Goal: Task Accomplishment & Management: Complete application form

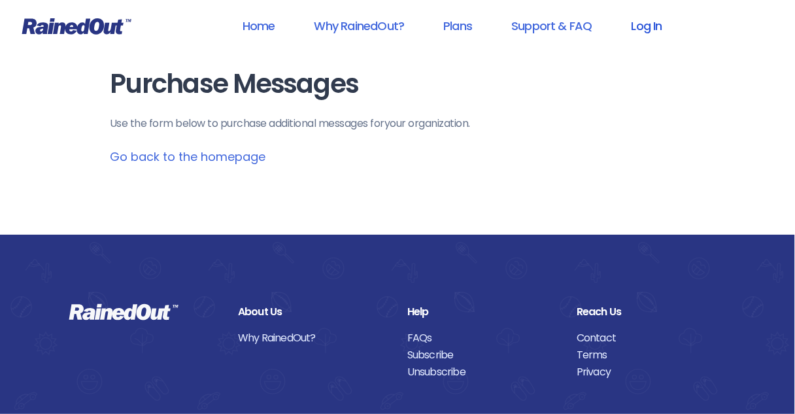
click at [643, 26] on link "Log In" at bounding box center [647, 25] width 65 height 29
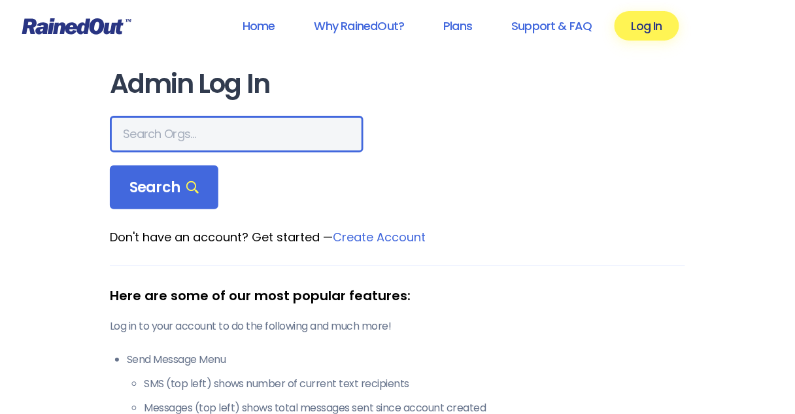
click at [231, 133] on input "text" at bounding box center [237, 134] width 254 height 37
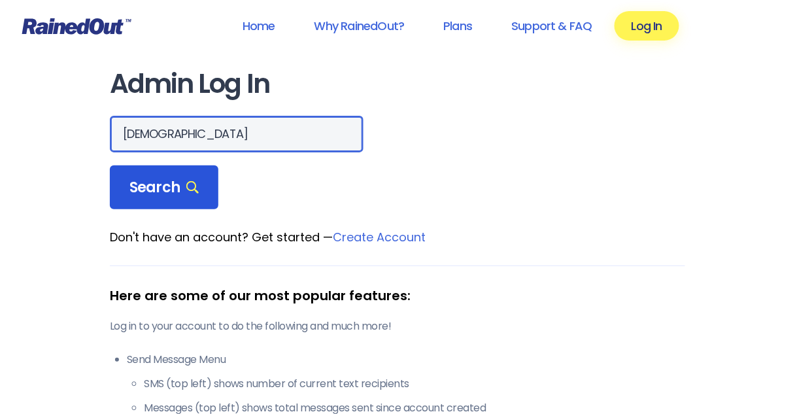
type input "[DEMOGRAPHIC_DATA]"
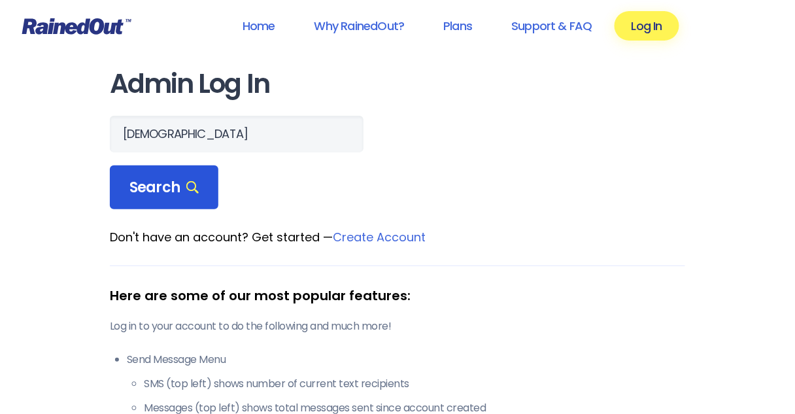
click at [161, 184] on span "Search" at bounding box center [163, 187] width 69 height 18
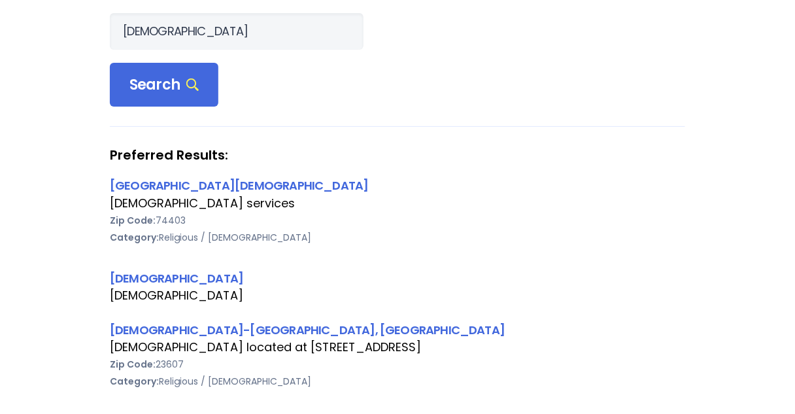
scroll to position [105, 0]
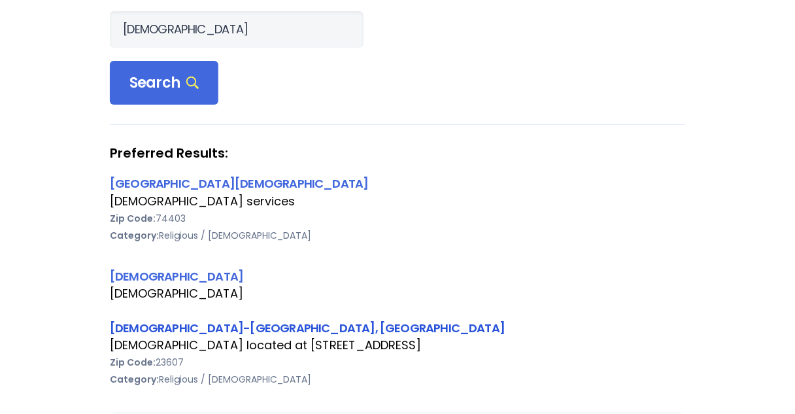
click at [209, 328] on link "[DEMOGRAPHIC_DATA]-[GEOGRAPHIC_DATA], [GEOGRAPHIC_DATA]" at bounding box center [307, 328] width 395 height 16
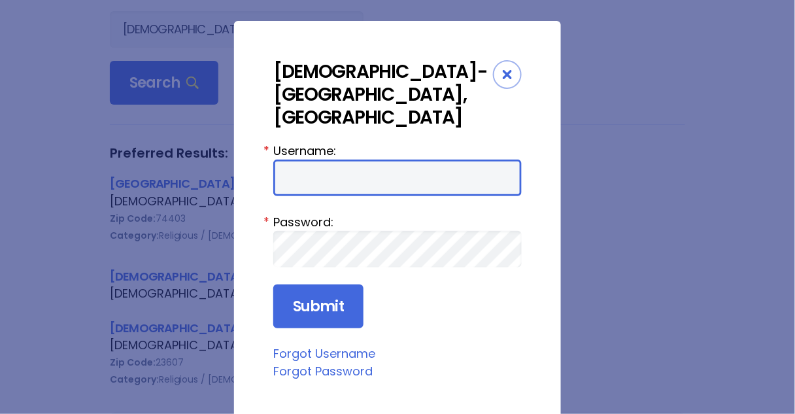
type input "Preston954"
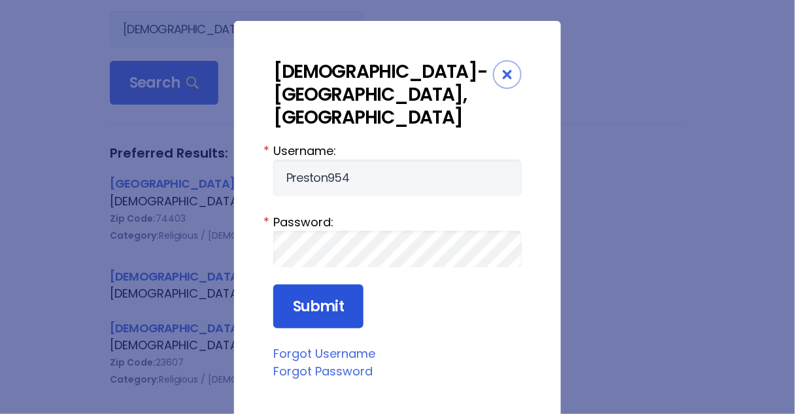
click at [313, 284] on input "Submit" at bounding box center [318, 306] width 90 height 44
